Goal: Task Accomplishment & Management: Manage account settings

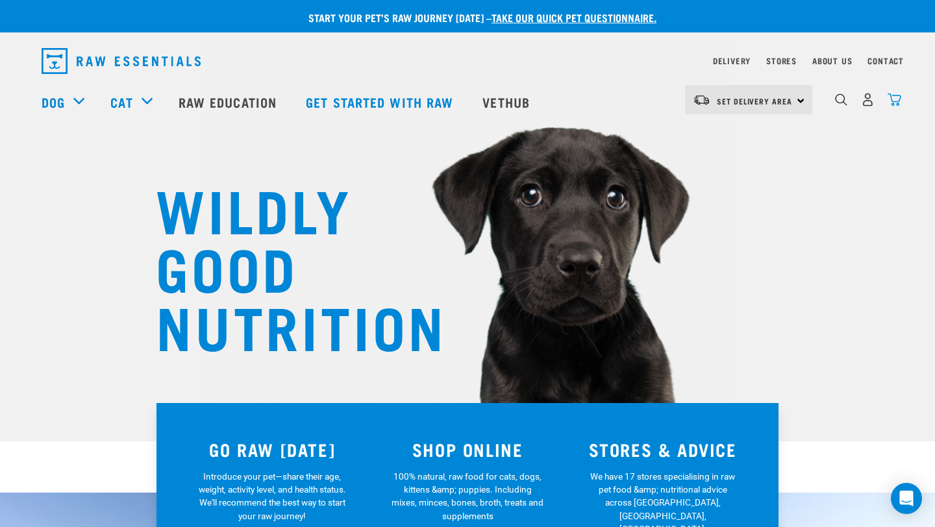
click at [893, 98] on img "dropdown navigation" at bounding box center [894, 100] width 14 height 14
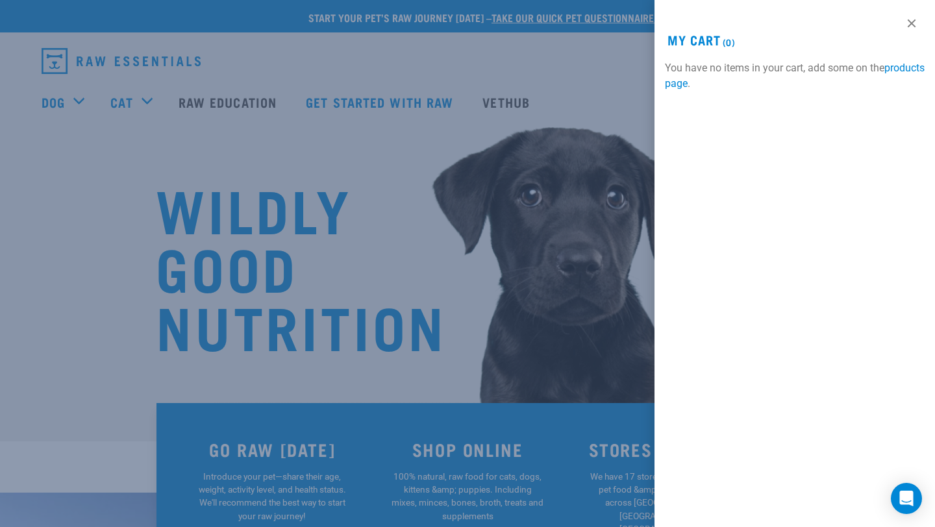
click at [582, 113] on div at bounding box center [467, 263] width 935 height 527
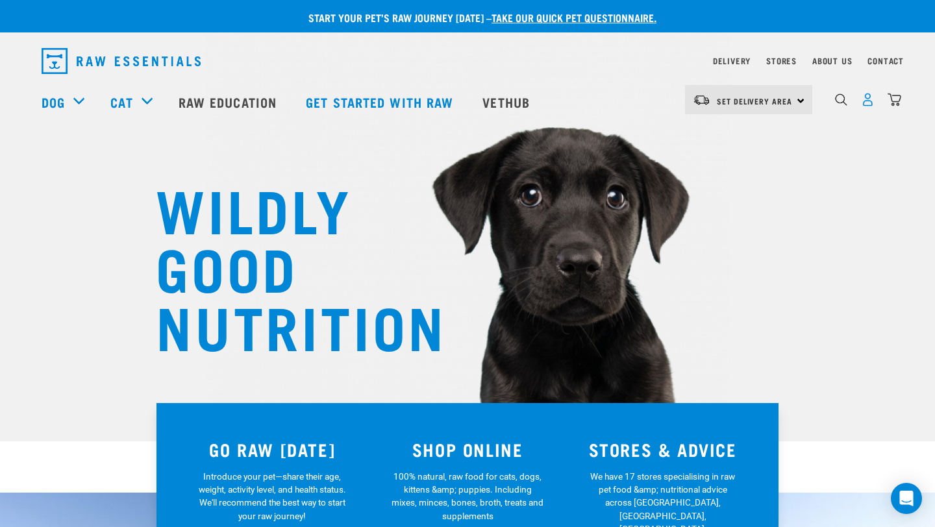
click at [874, 105] on img "dropdown navigation" at bounding box center [868, 100] width 14 height 14
click at [869, 101] on img "dropdown navigation" at bounding box center [868, 100] width 14 height 14
